Goal: Subscribe to service/newsletter

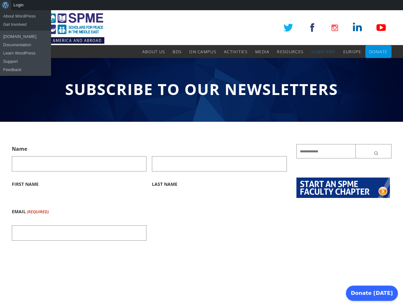
click at [201, 5] on div "About WordPress About WordPress Get Involved WordPress.org Documentation Learn …" at bounding box center [201, 5] width 403 height 10
click at [201, 158] on input "Last Name" at bounding box center [219, 163] width 135 height 15
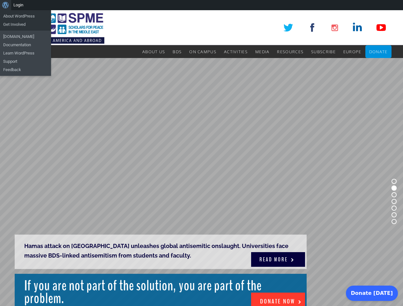
click at [201, 158] on rs-slide "Hamas attack on [GEOGRAPHIC_DATA] unleashes global antisemitic onslaught. Unive…" at bounding box center [201, 201] width 403 height 287
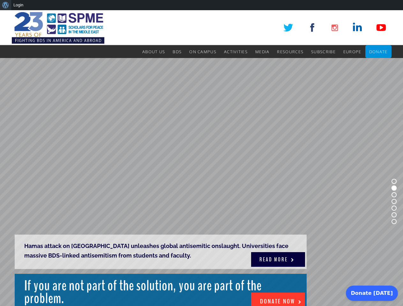
click at [201, 5] on div "About WordPress About WordPress Get Involved [DOMAIN_NAME] Documentation Learn …" at bounding box center [201, 5] width 403 height 10
click at [201, 158] on rs-slide "Hamas attack on Gaza unleashes global antisemitic onslaught. Universities face …" at bounding box center [201, 201] width 403 height 287
click at [201, 182] on rs-slide "Hamas attack on Gaza unleashes global antisemitic onslaught. Universities face …" at bounding box center [201, 201] width 403 height 287
click at [394, 181] on rs-bullet at bounding box center [393, 181] width 5 height 5
click at [394, 188] on rs-bullet at bounding box center [393, 188] width 5 height 5
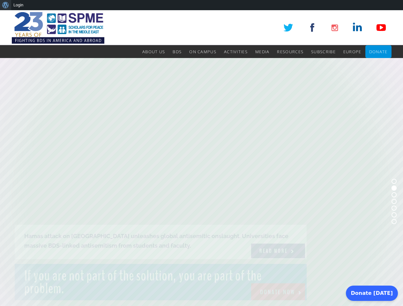
click at [394, 195] on rs-bullet at bounding box center [393, 194] width 5 height 5
